Goal: Task Accomplishment & Management: Manage account settings

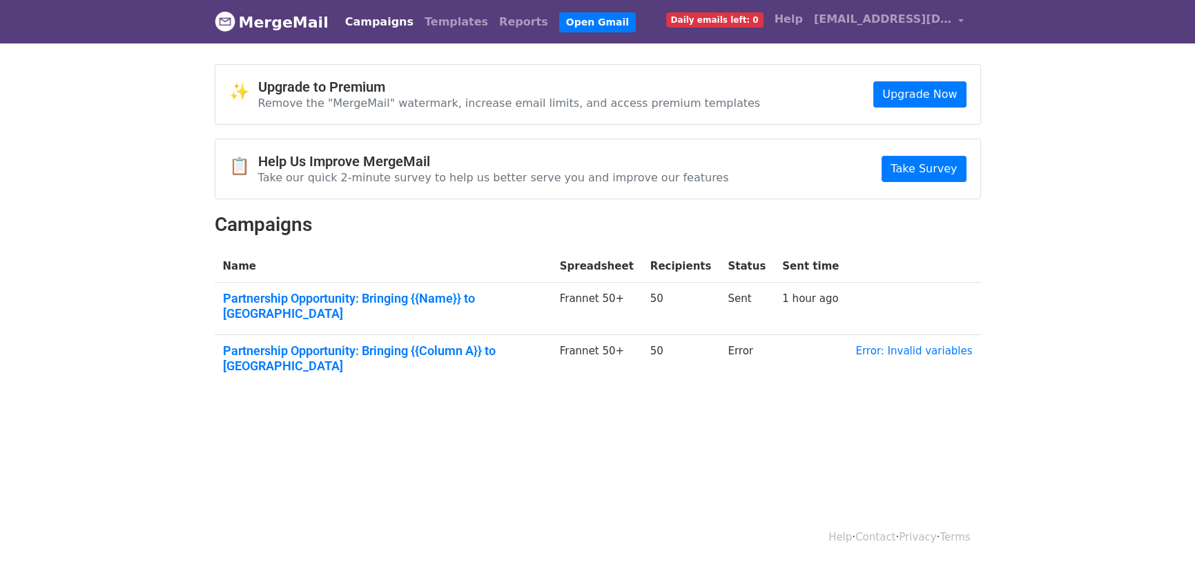
click at [368, 22] on link "Campaigns" at bounding box center [379, 22] width 79 height 28
click at [887, 345] on link "Error: Invalid variables" at bounding box center [913, 351] width 117 height 12
click at [423, 293] on link "Partnership Opportunity: Bringing {{Name}} to [GEOGRAPHIC_DATA]" at bounding box center [383, 306] width 320 height 30
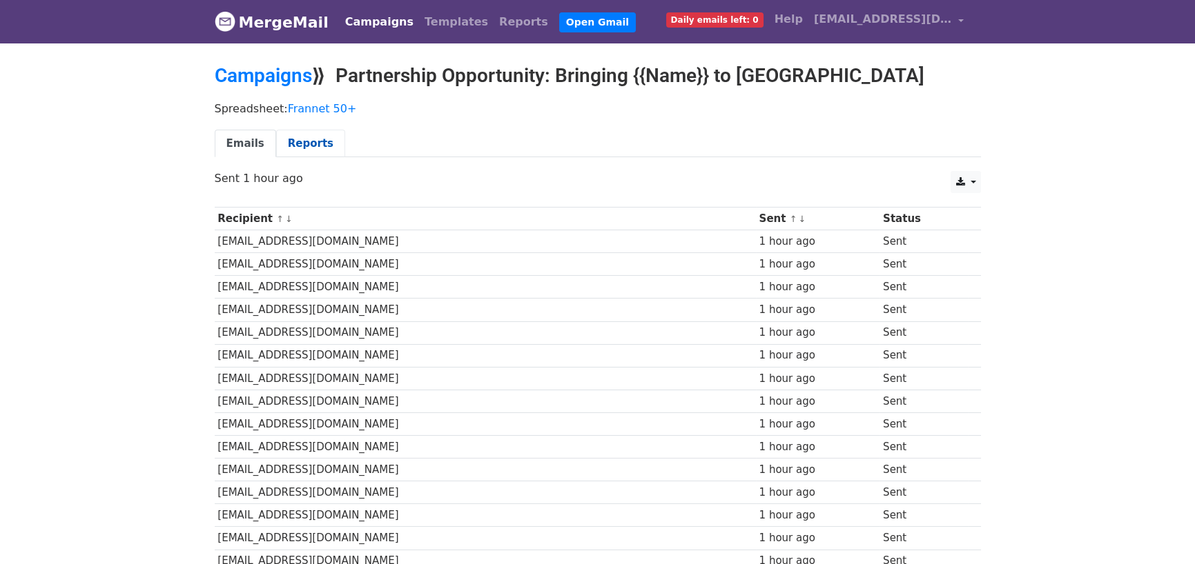
click at [307, 149] on link "Reports" at bounding box center [310, 144] width 69 height 28
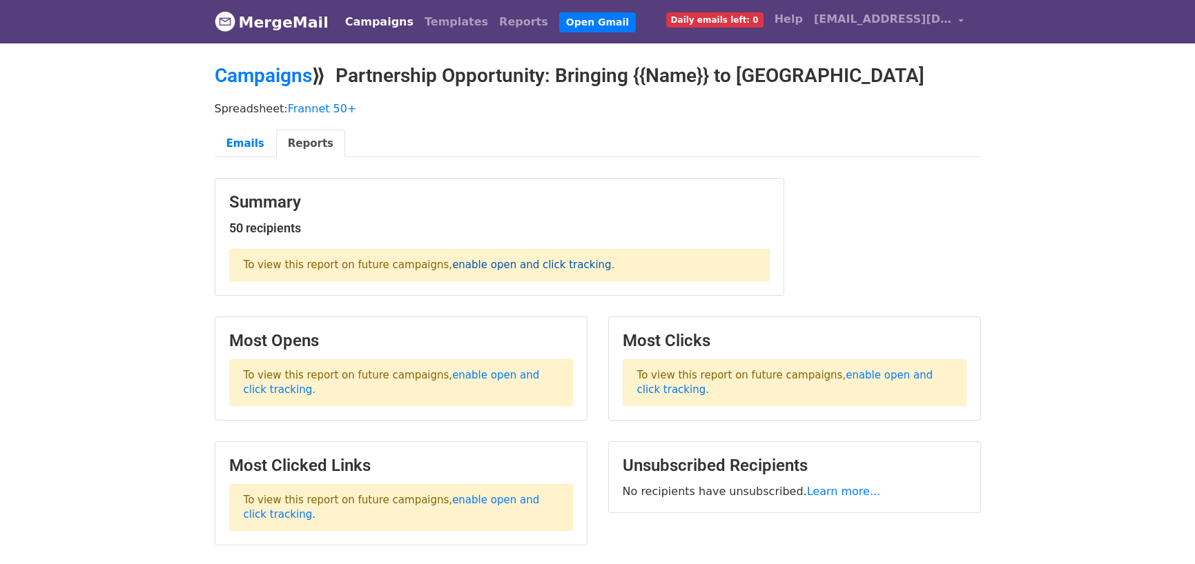
click at [481, 266] on link "enable open and click tracking" at bounding box center [531, 265] width 159 height 12
